Goal: Ask a question

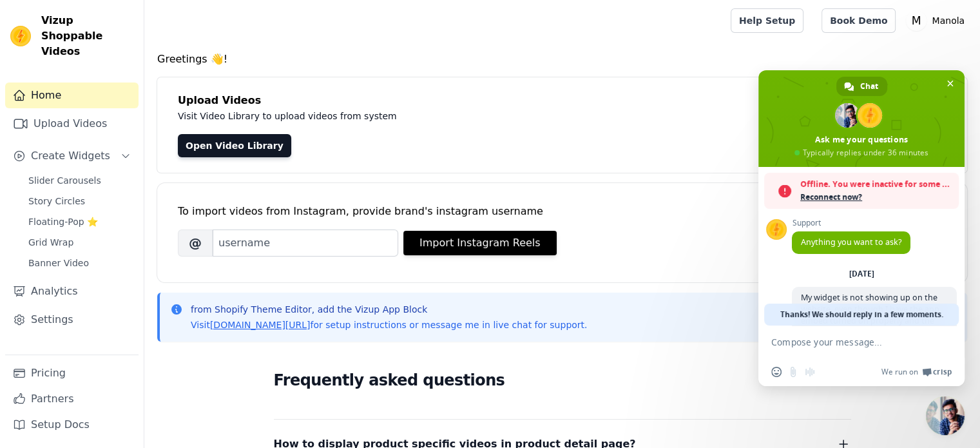
scroll to position [214, 0]
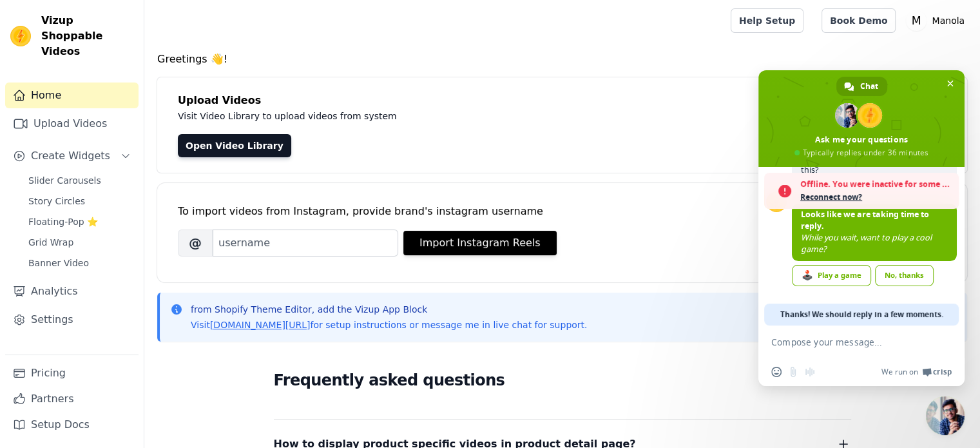
click at [845, 193] on span "Reconnect now?" at bounding box center [876, 197] width 152 height 13
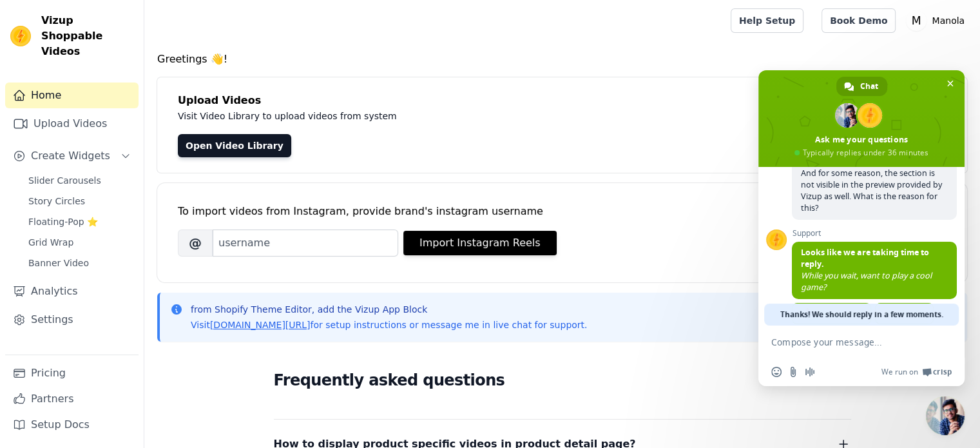
scroll to position [173, 0]
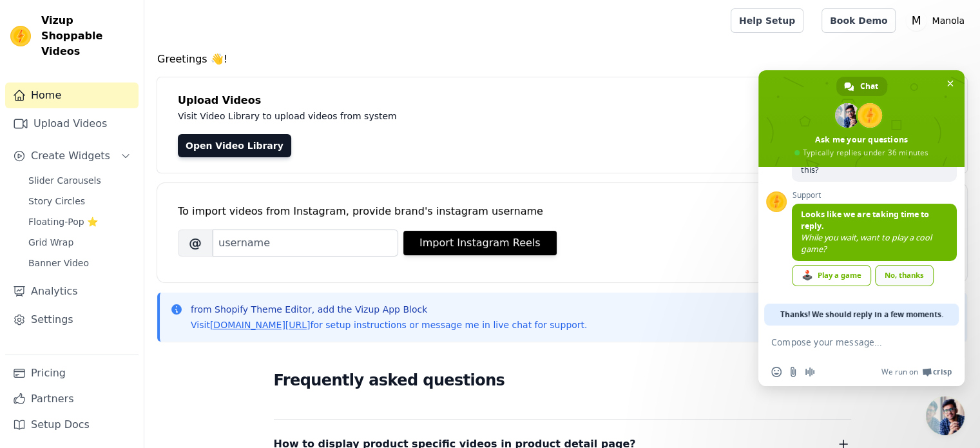
click at [893, 276] on div "No, thanks" at bounding box center [904, 275] width 59 height 21
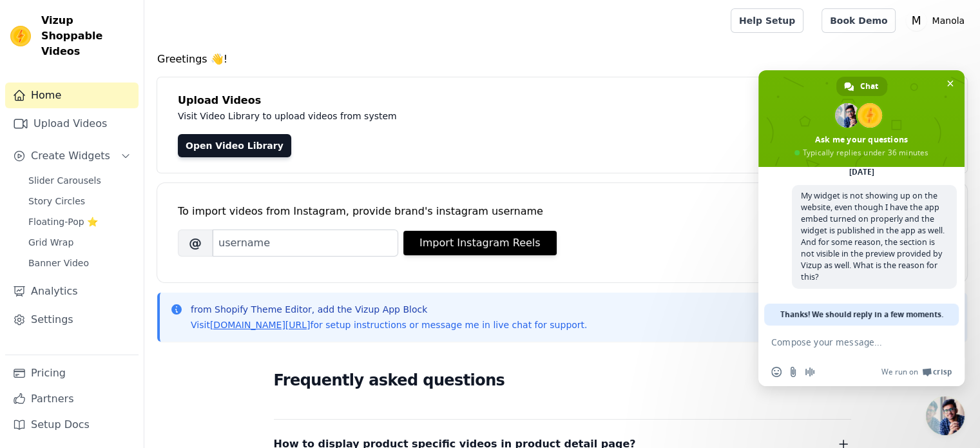
scroll to position [64, 0]
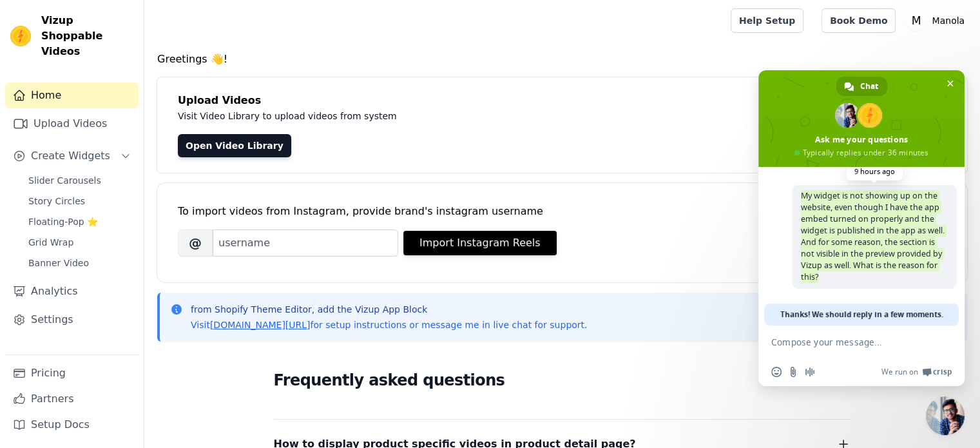
drag, startPoint x: 803, startPoint y: 197, endPoint x: 879, endPoint y: 275, distance: 108.9
click at [879, 275] on span "My widget is not showing up on the website, even though I have the app embed tu…" at bounding box center [874, 237] width 165 height 104
copy span "My widget is not showing up on the website, even though I have the app embed tu…"
click at [868, 332] on form at bounding box center [847, 342] width 152 height 35
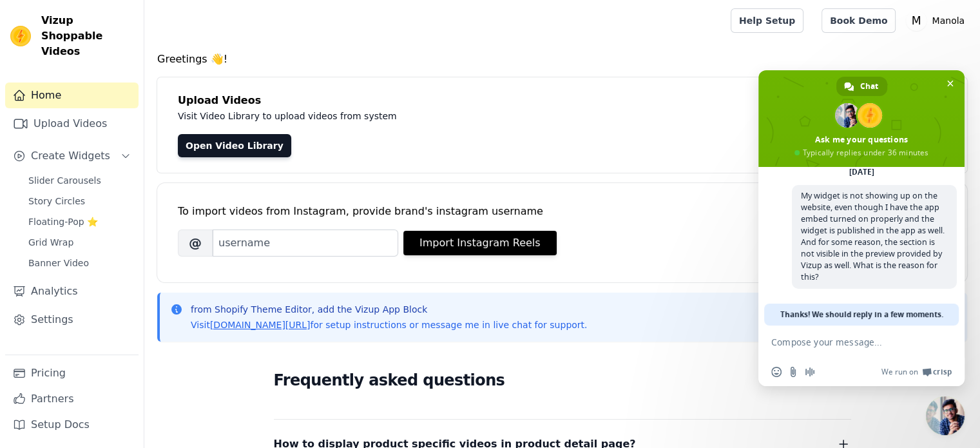
click at [868, 339] on textarea "Compose your message..." at bounding box center [847, 342] width 152 height 12
paste textarea "My widget is not showing up on the website, even though I have the app embed tu…"
type textarea "My widget is not showing up on the website, even though I have the app embed tu…"
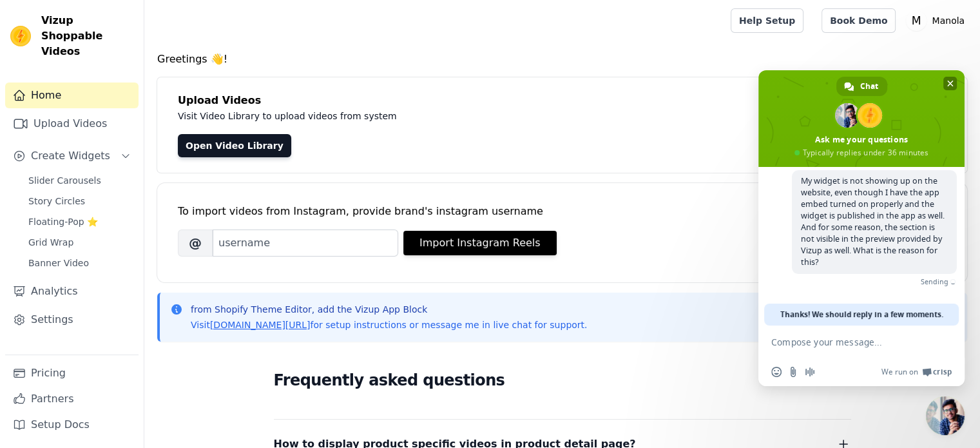
click at [949, 87] on span "Close chat" at bounding box center [950, 84] width 14 height 14
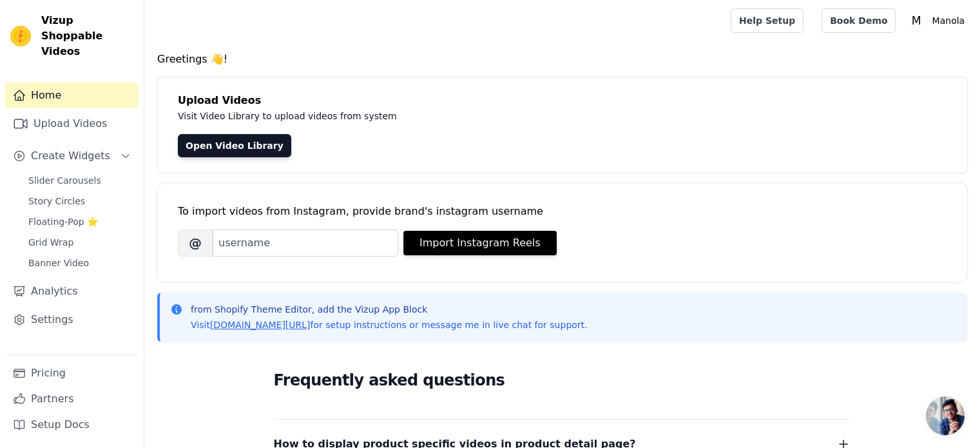
scroll to position [175, 0]
click at [943, 406] on span "Open chat" at bounding box center [945, 415] width 39 height 39
